Goal: Task Accomplishment & Management: Manage account settings

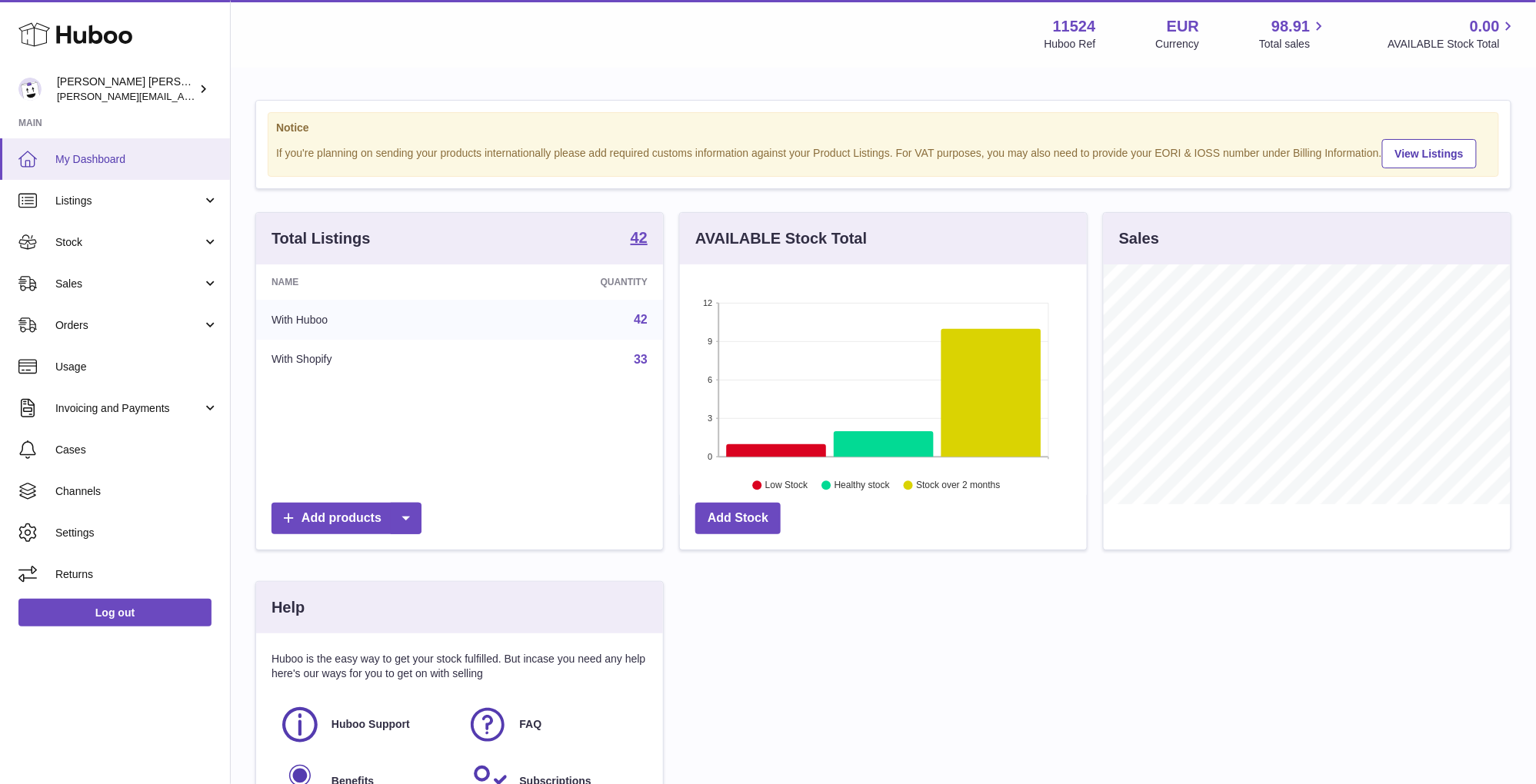
scroll to position [239, 406]
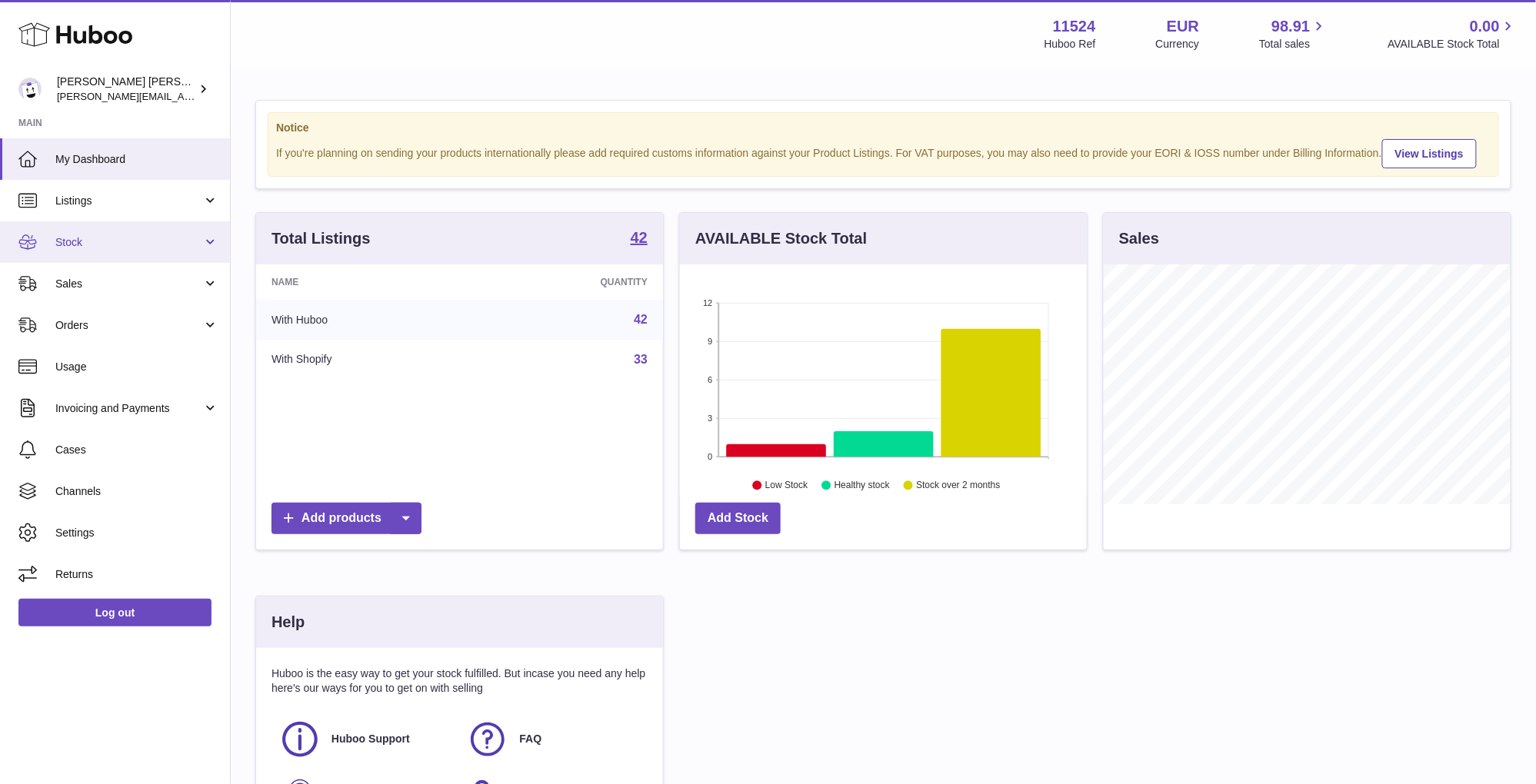
click at [109, 236] on span "Stock" at bounding box center [128, 243] width 147 height 15
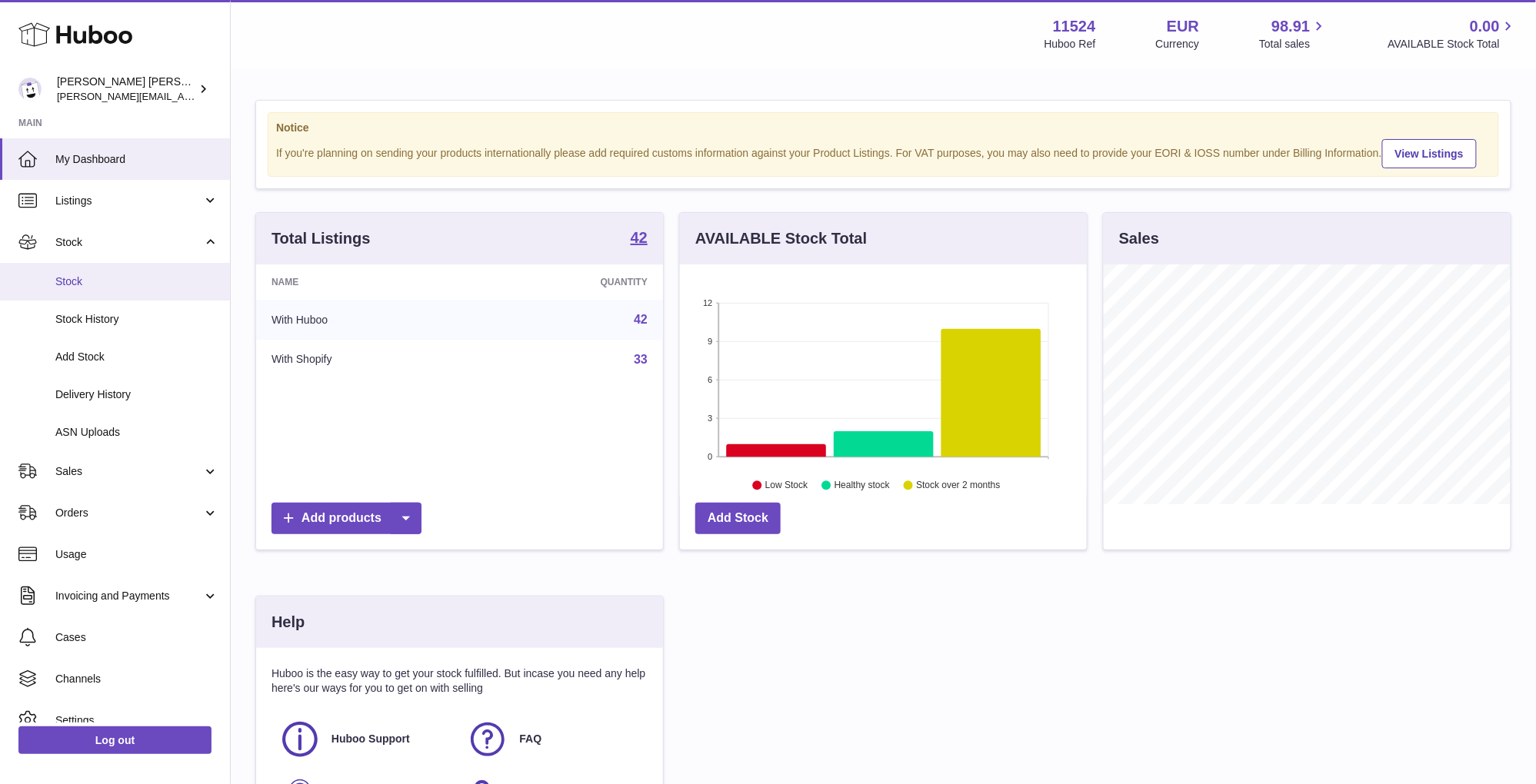
click at [103, 280] on span "Stock" at bounding box center [136, 282] width 163 height 15
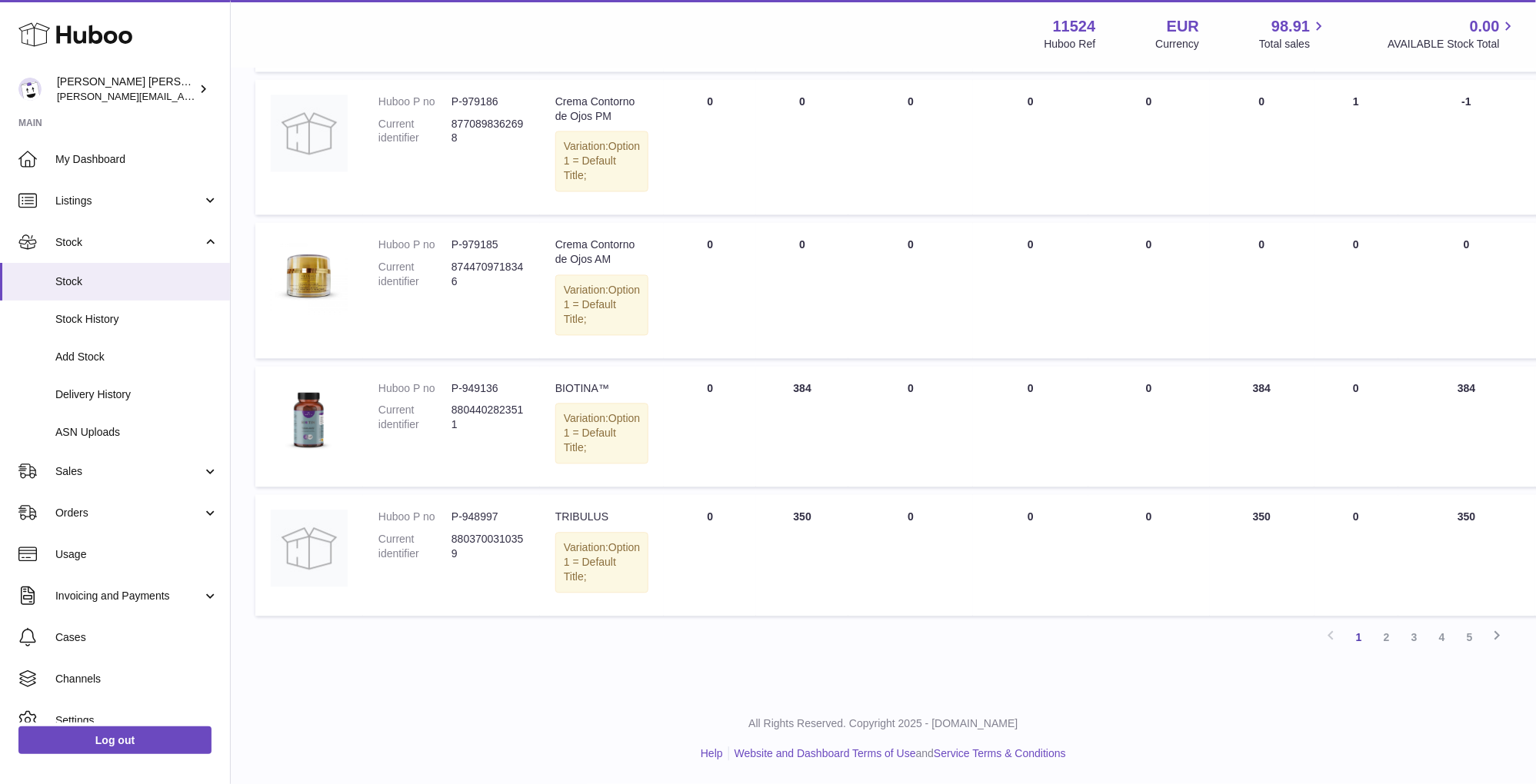
scroll to position [1302, 0]
click at [1382, 631] on link "2" at bounding box center [1387, 638] width 28 height 28
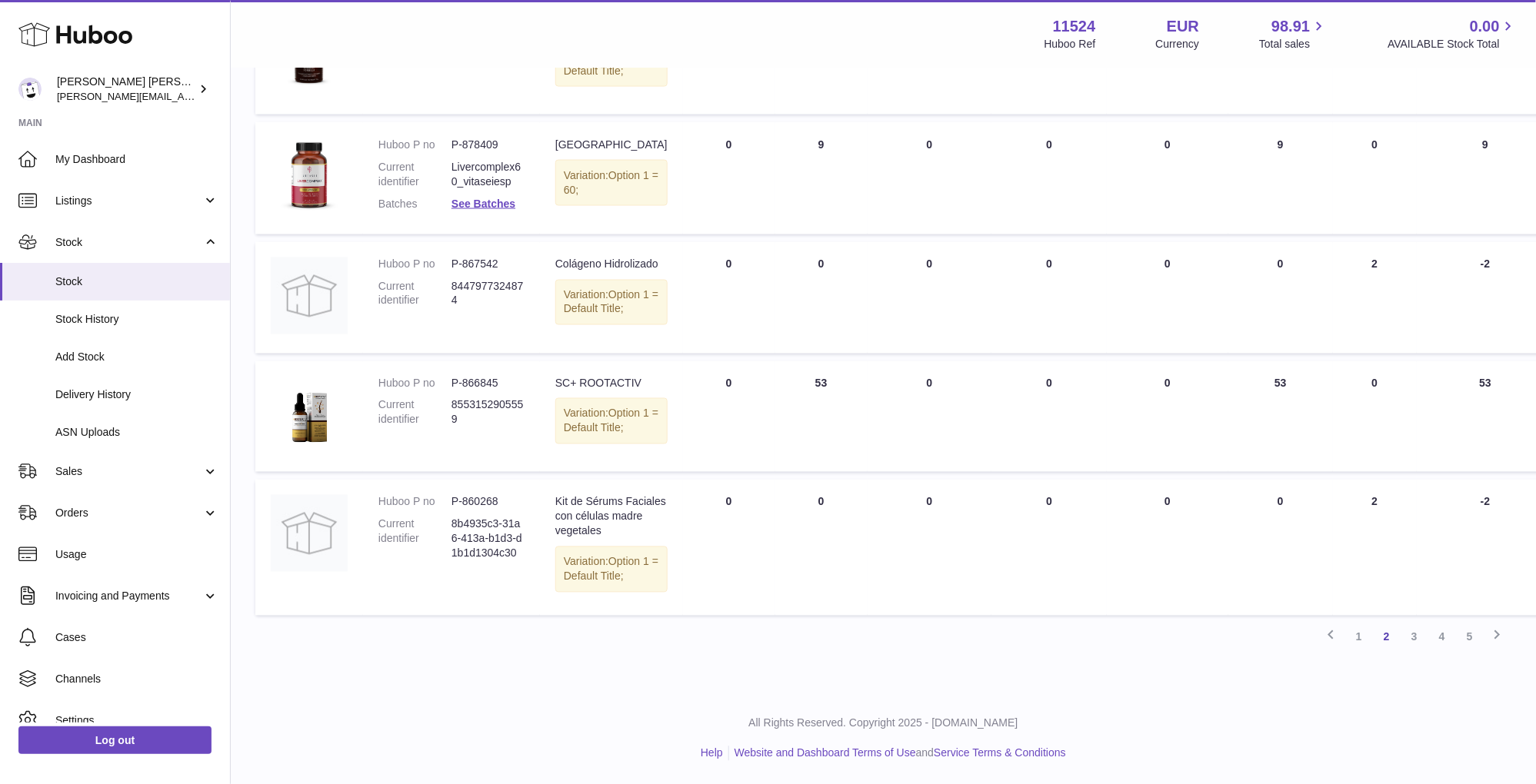
scroll to position [1067, 0]
click at [1412, 651] on link "3" at bounding box center [1414, 637] width 28 height 28
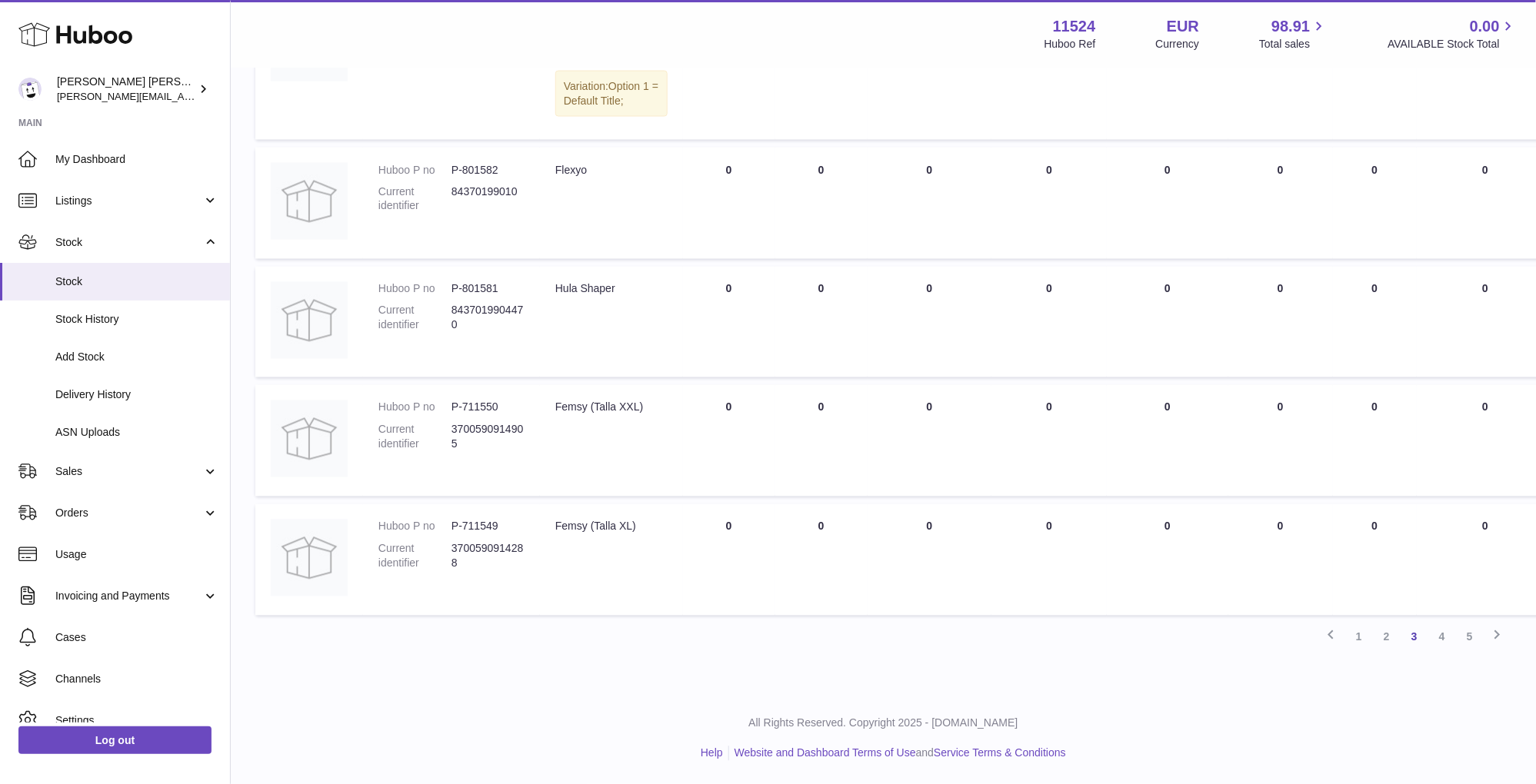
scroll to position [1198, 0]
click at [1442, 636] on link "4" at bounding box center [1442, 637] width 28 height 28
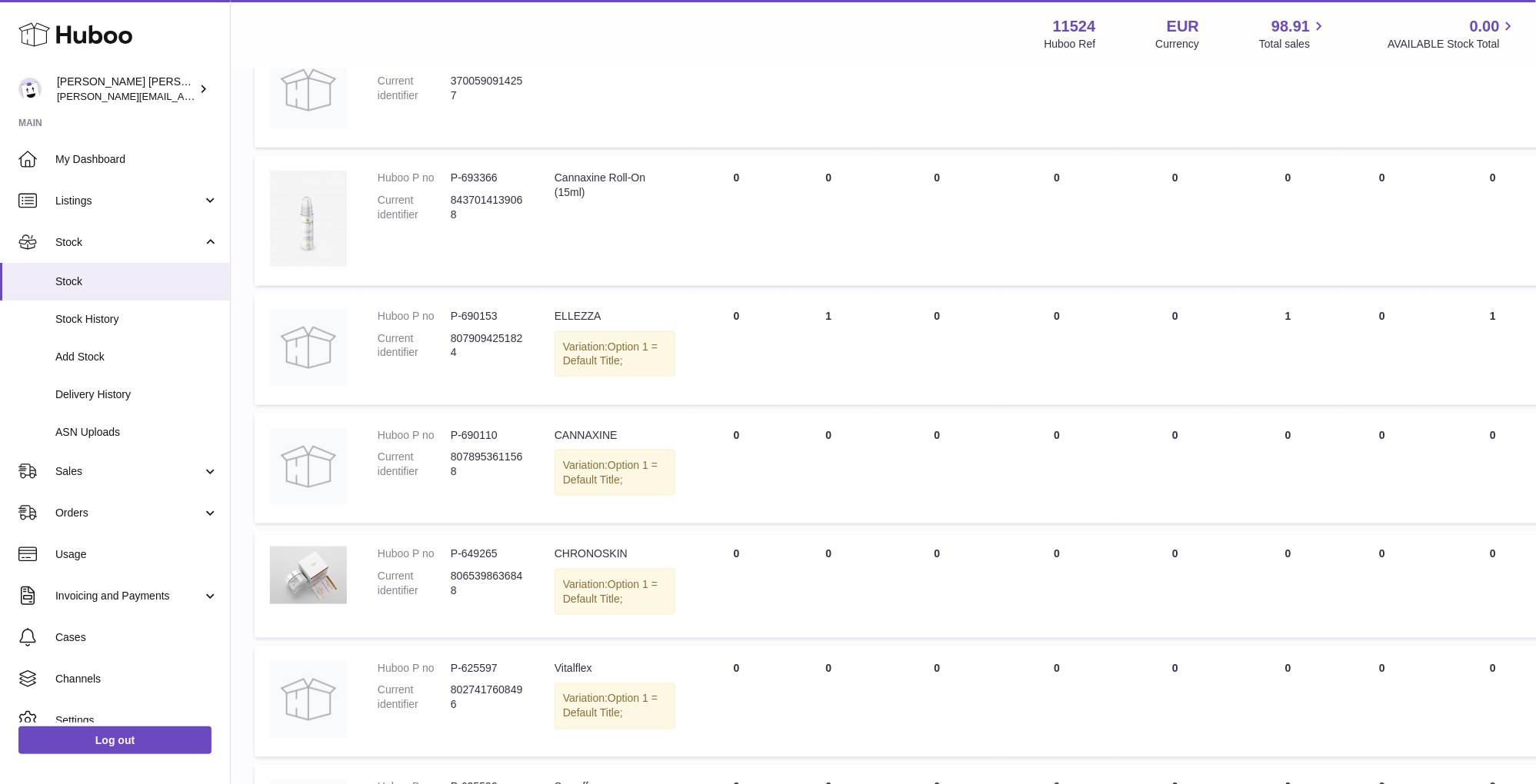
scroll to position [504, 1]
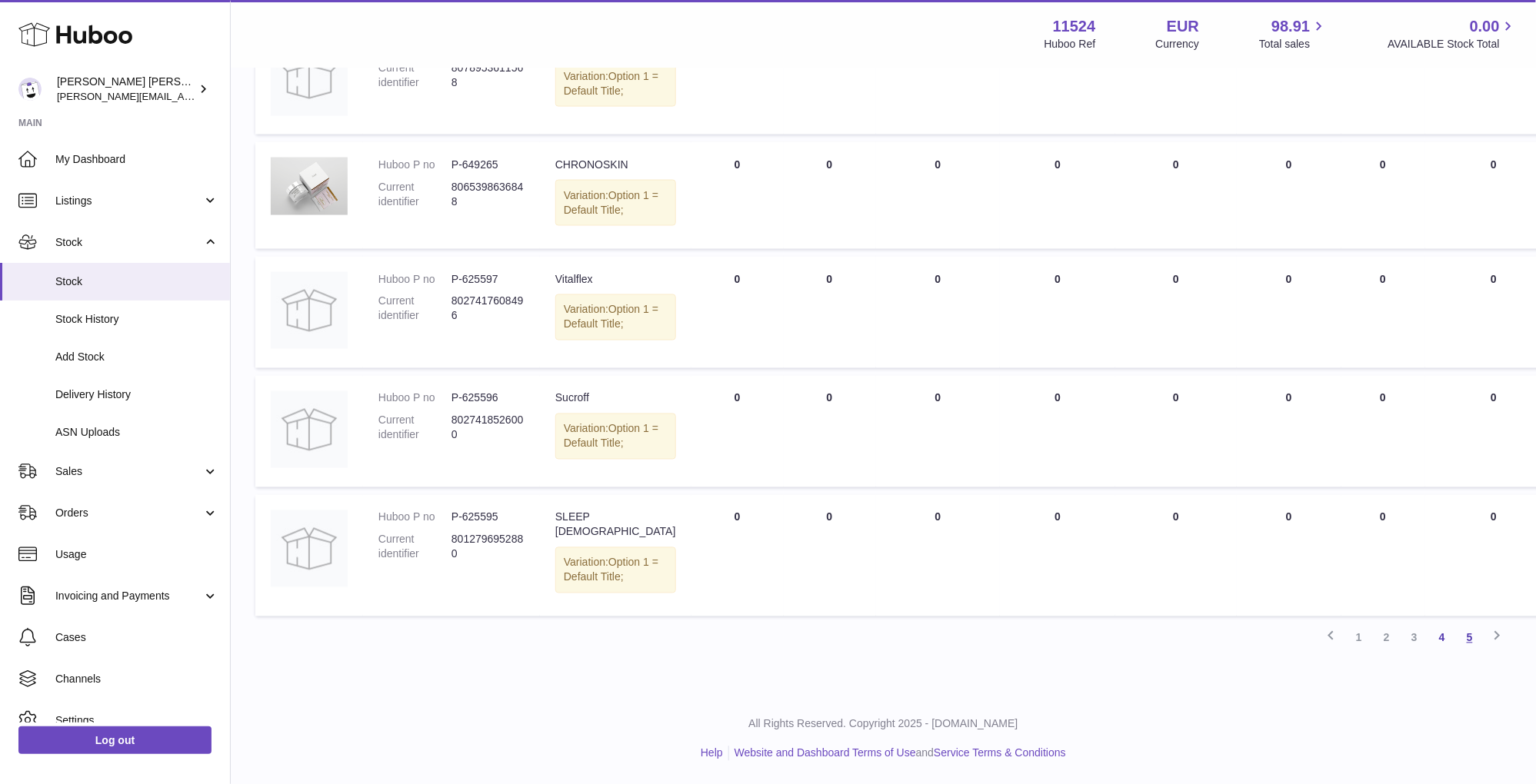
click at [1465, 642] on link "5" at bounding box center [1469, 638] width 28 height 28
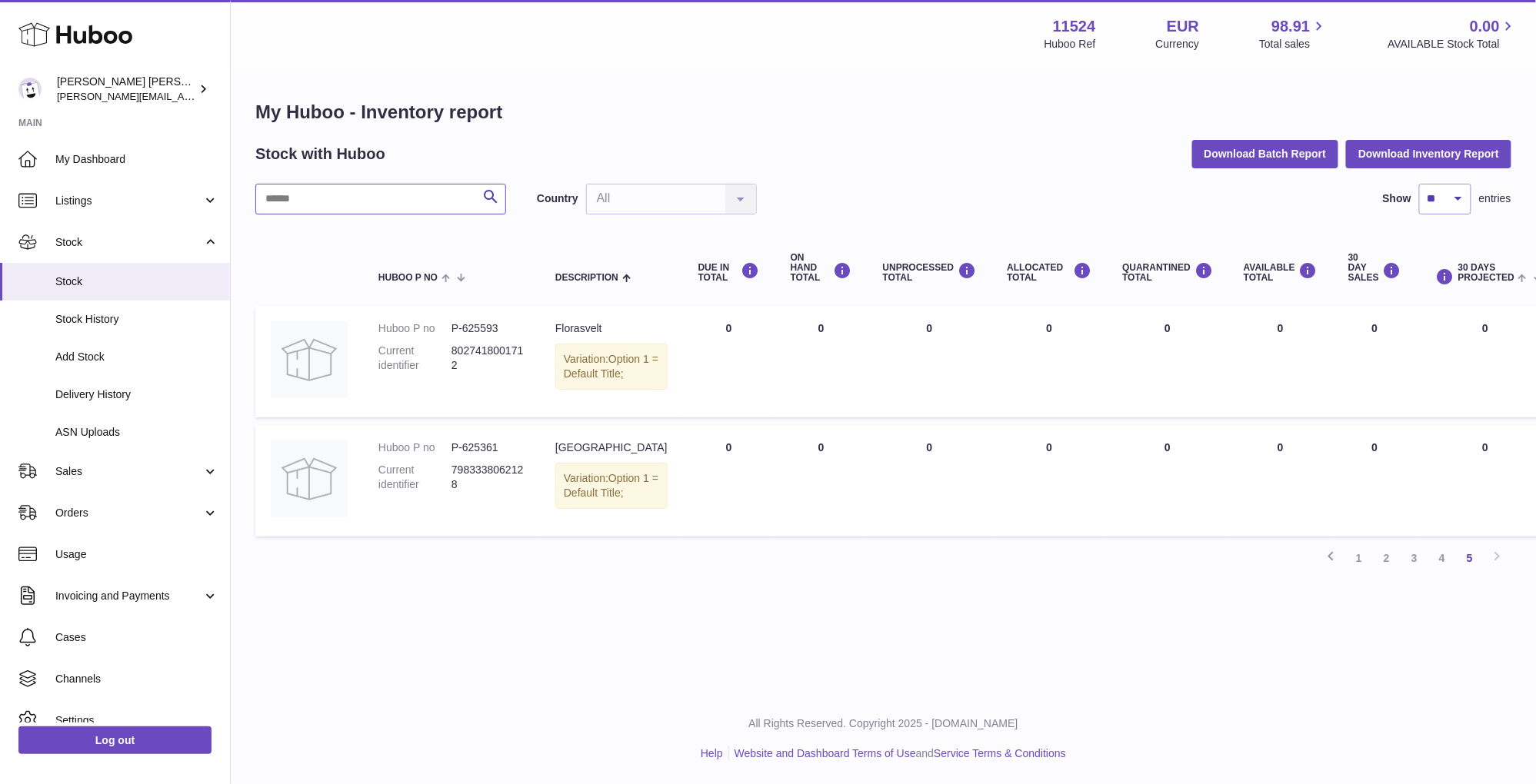
click at [421, 186] on input "text" at bounding box center [380, 199] width 251 height 30
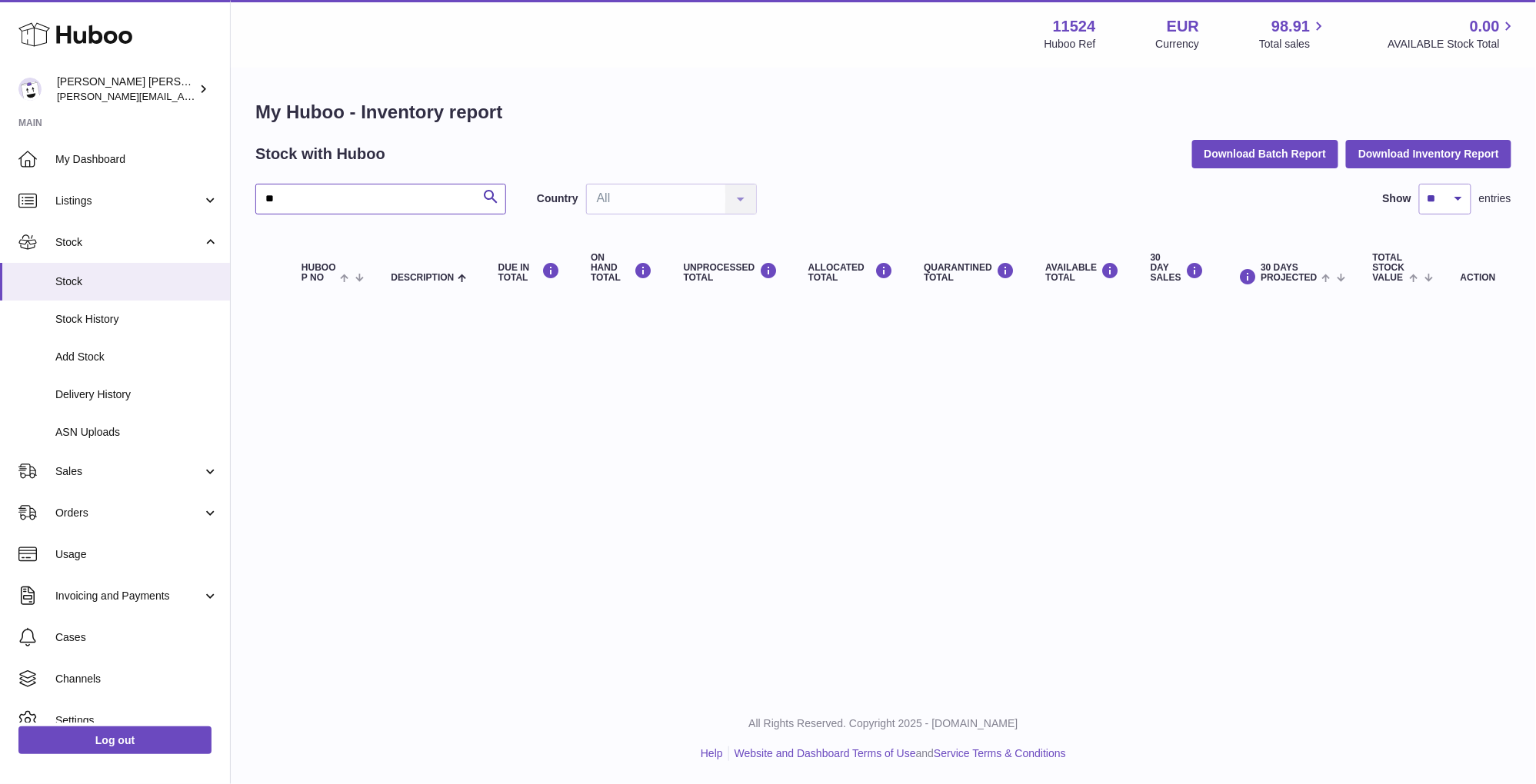
type input "*"
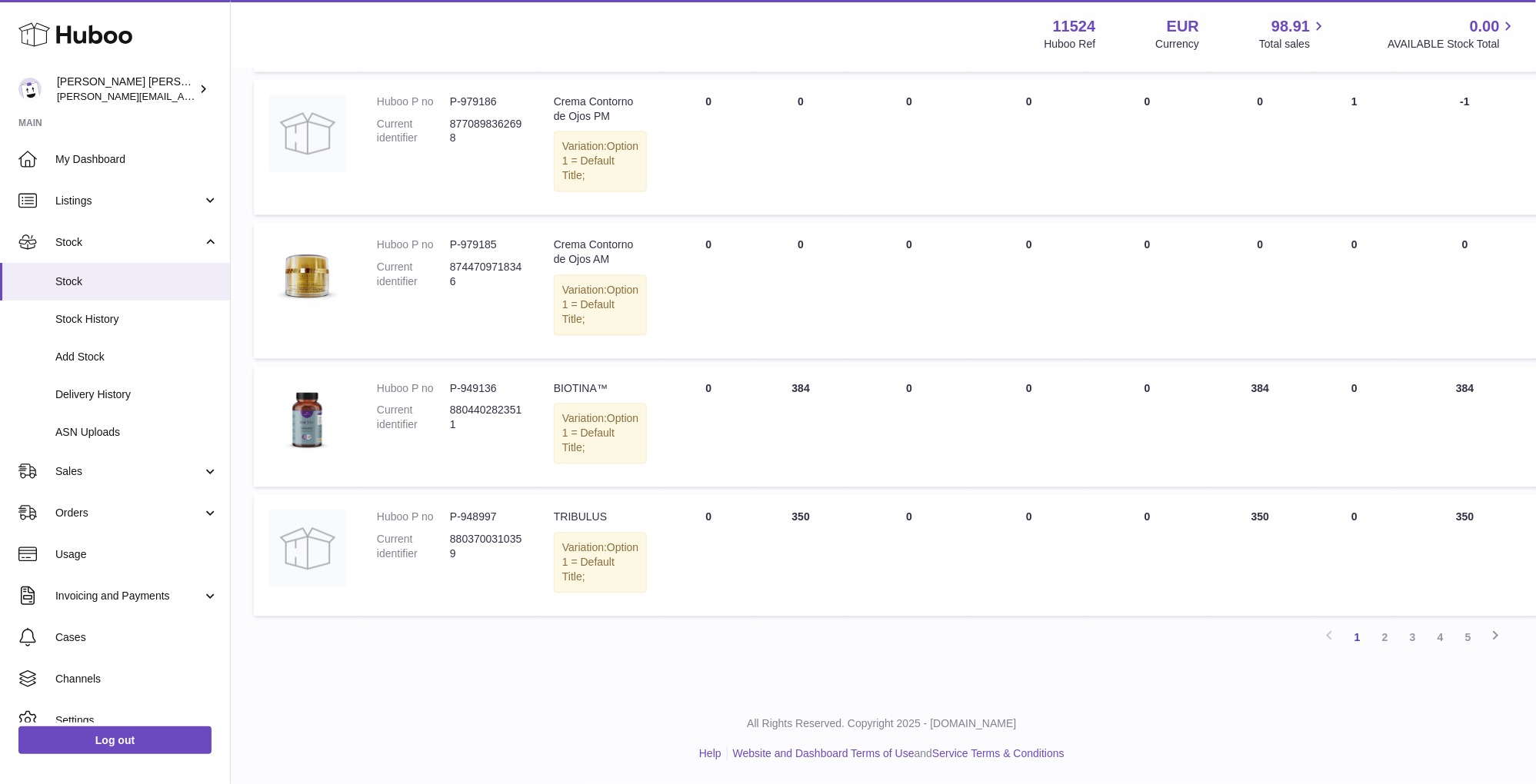
scroll to position [1302, 2]
